Goal: Information Seeking & Learning: Learn about a topic

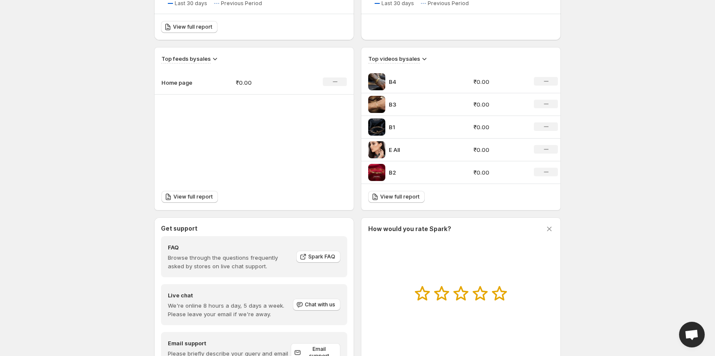
scroll to position [300, 0]
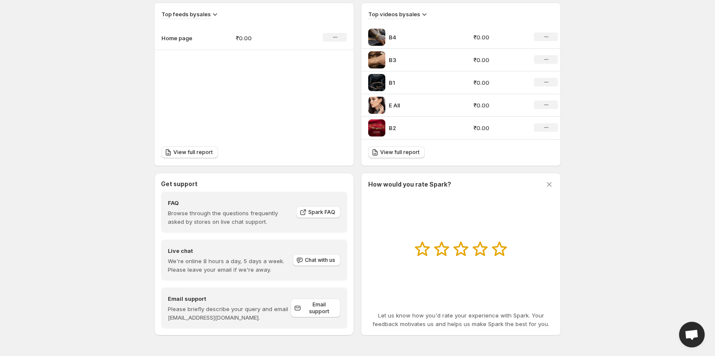
click at [391, 40] on p "B4" at bounding box center [421, 37] width 64 height 9
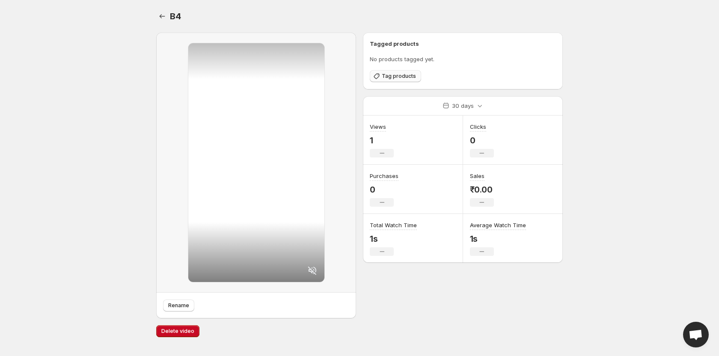
click at [404, 74] on span "Tag products" at bounding box center [399, 76] width 34 height 7
click at [400, 72] on button "Tag products" at bounding box center [395, 76] width 51 height 12
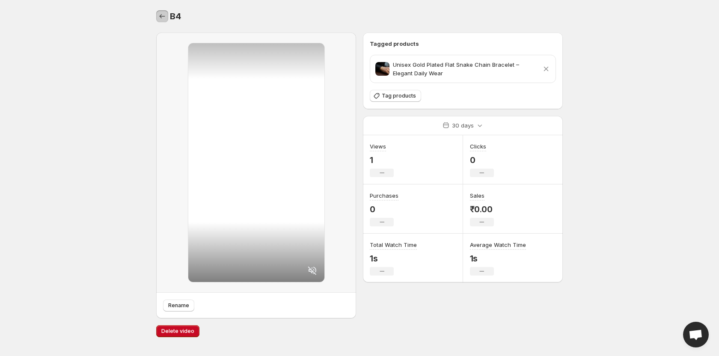
click at [159, 17] on icon "Settings" at bounding box center [162, 16] width 9 height 9
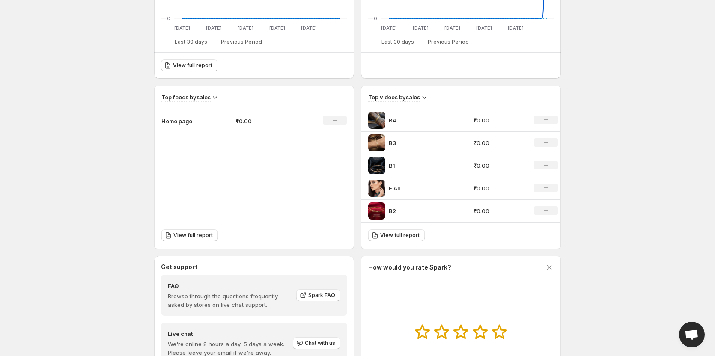
scroll to position [257, 0]
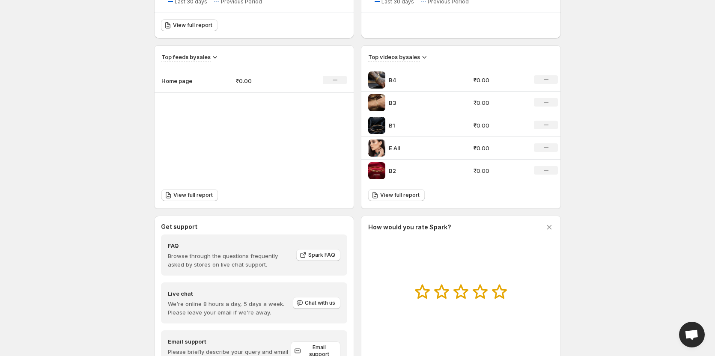
click at [390, 101] on p "B3" at bounding box center [421, 102] width 64 height 9
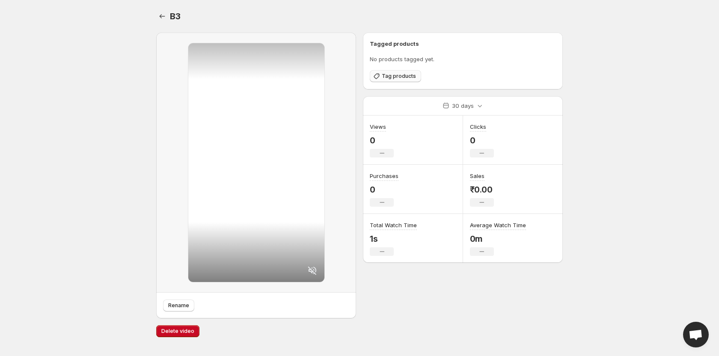
click at [391, 79] on span "Tag products" at bounding box center [399, 76] width 34 height 7
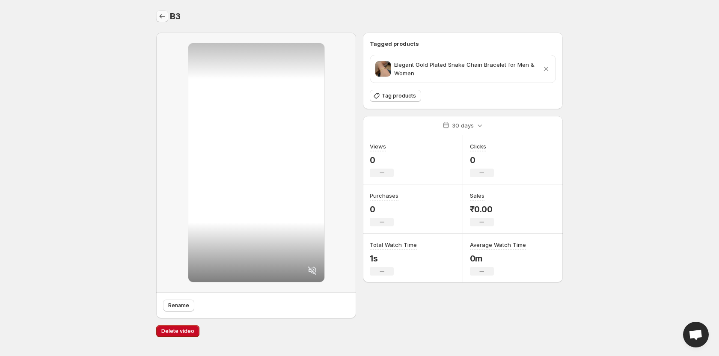
click at [162, 16] on icon "Settings" at bounding box center [162, 16] width 9 height 9
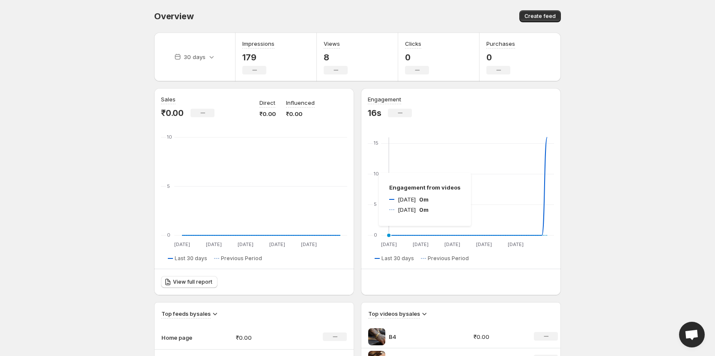
scroll to position [257, 0]
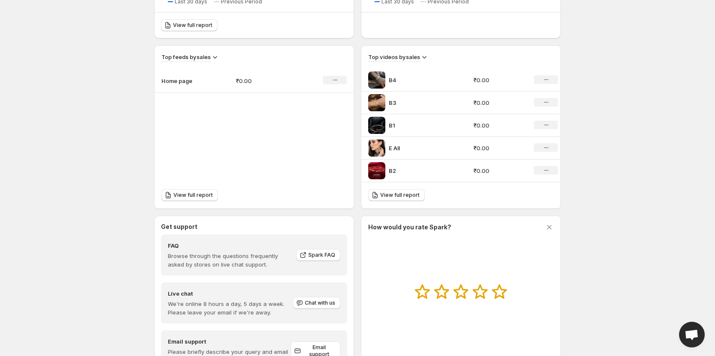
click at [389, 128] on p "B1" at bounding box center [421, 125] width 64 height 9
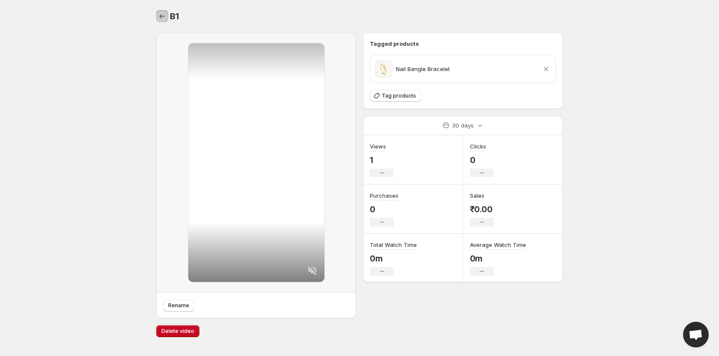
click at [165, 19] on icon "Settings" at bounding box center [162, 16] width 9 height 9
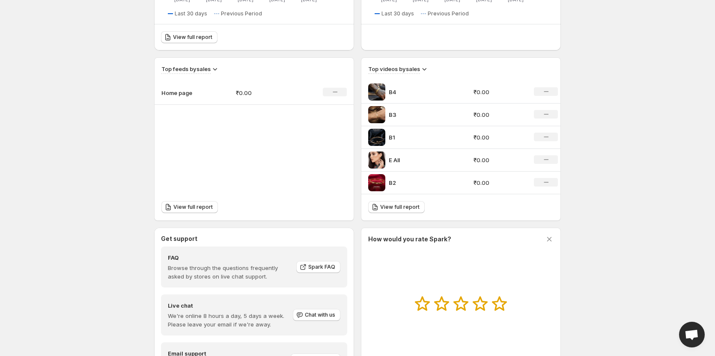
scroll to position [257, 0]
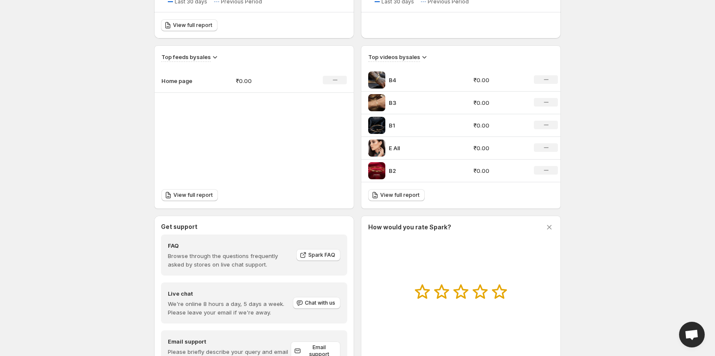
click at [395, 148] on p "E All" at bounding box center [421, 148] width 64 height 9
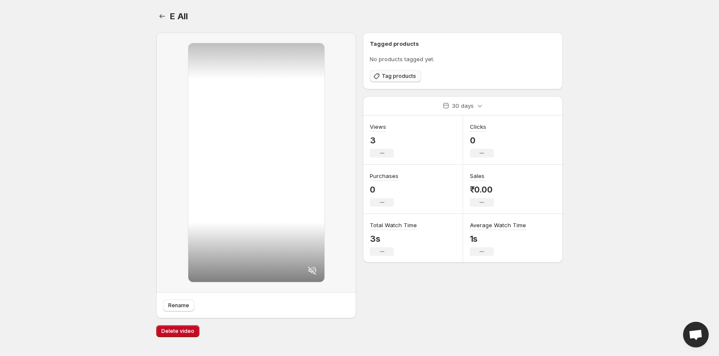
click at [389, 82] on button "Tag products" at bounding box center [395, 76] width 51 height 12
